Goal: Check status

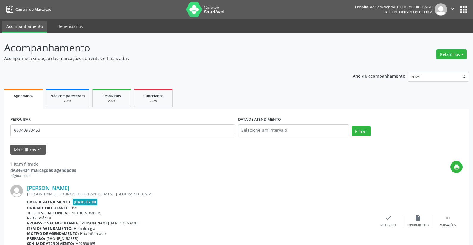
scroll to position [29, 0]
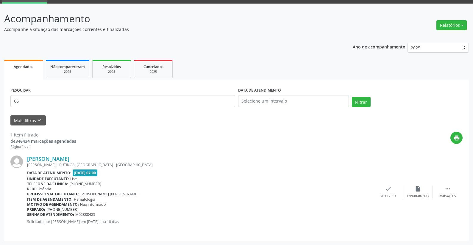
type input "6"
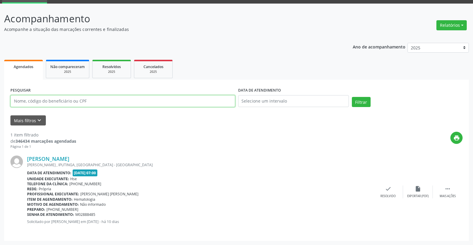
click at [89, 100] on input "text" at bounding box center [122, 101] width 225 height 12
type input "12324582449"
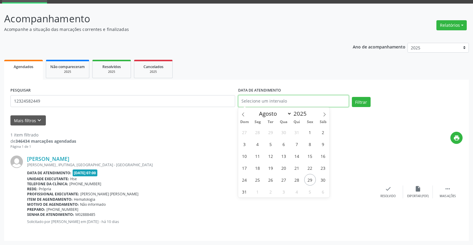
click at [266, 99] on input "text" at bounding box center [293, 101] width 111 height 12
click at [307, 177] on span "29" at bounding box center [310, 180] width 12 height 12
type input "29/08/2025"
click at [307, 177] on span "29" at bounding box center [310, 180] width 12 height 12
select select "7"
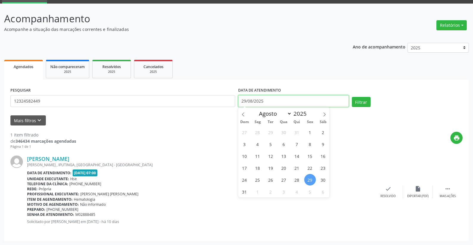
drag, startPoint x: 271, startPoint y: 99, endPoint x: 232, endPoint y: 101, distance: 39.0
click at [232, 101] on div "PESQUISAR 12324582449 DATA DE ATENDIMENTO [DATE] Filtrar" at bounding box center [236, 98] width 455 height 25
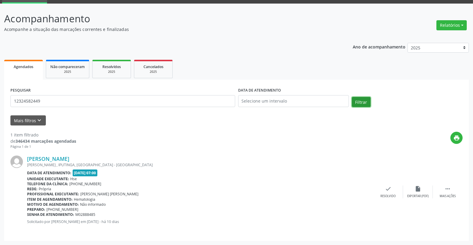
click at [358, 99] on button "Filtrar" at bounding box center [360, 102] width 19 height 10
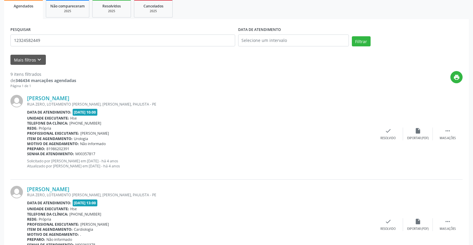
scroll to position [47, 0]
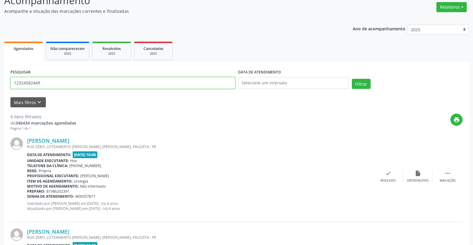
click at [40, 82] on input "12324582449" at bounding box center [122, 83] width 225 height 12
type input "1"
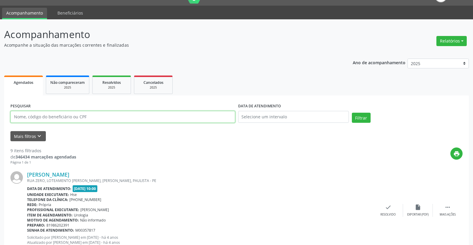
scroll to position [0, 0]
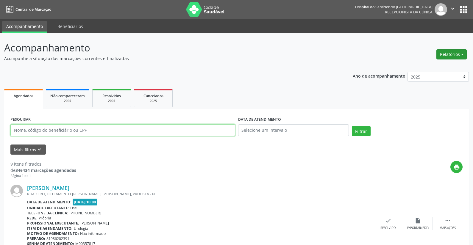
click at [445, 53] on button "Relatórios" at bounding box center [451, 54] width 30 height 10
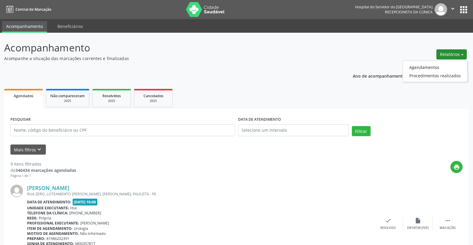
click at [266, 90] on ul "Agendados Não compareceram 2025 Resolvidos 2025 Cancelados 2025" at bounding box center [236, 97] width 464 height 21
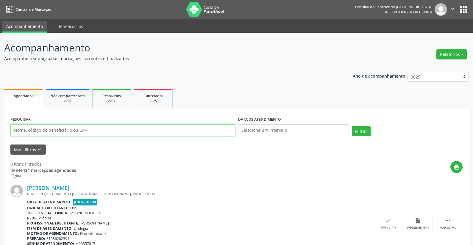
click at [57, 129] on input "text" at bounding box center [122, 130] width 225 height 12
type input "93199260420"
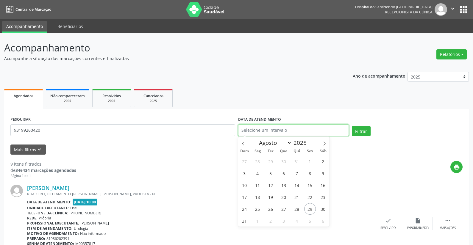
click at [251, 129] on input "text" at bounding box center [293, 130] width 111 height 12
click at [309, 206] on span "29" at bounding box center [310, 209] width 12 height 12
type input "29/08/2025"
click at [309, 206] on span "29" at bounding box center [310, 209] width 12 height 12
select select "7"
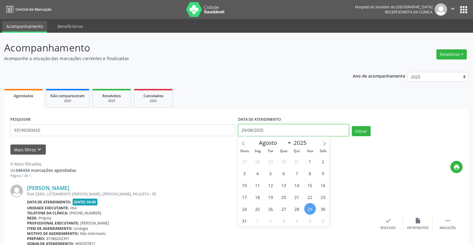
drag, startPoint x: 264, startPoint y: 129, endPoint x: 200, endPoint y: 125, distance: 63.7
click at [200, 125] on div "PESQUISAR 93199260420 DATA DE ATENDIMENTO [DATE] Filtrar" at bounding box center [236, 127] width 455 height 25
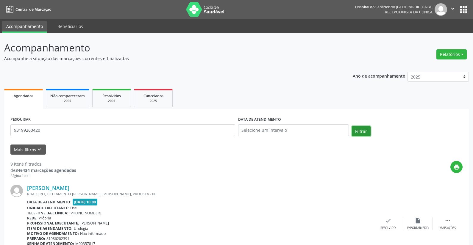
click at [357, 132] on button "Filtrar" at bounding box center [360, 131] width 19 height 10
